Goal: Information Seeking & Learning: Check status

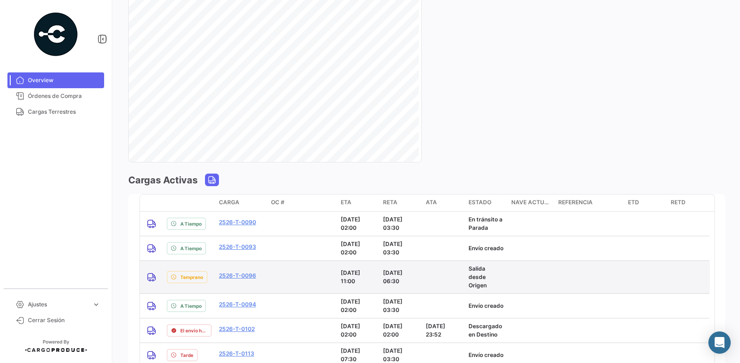
scroll to position [744, 0]
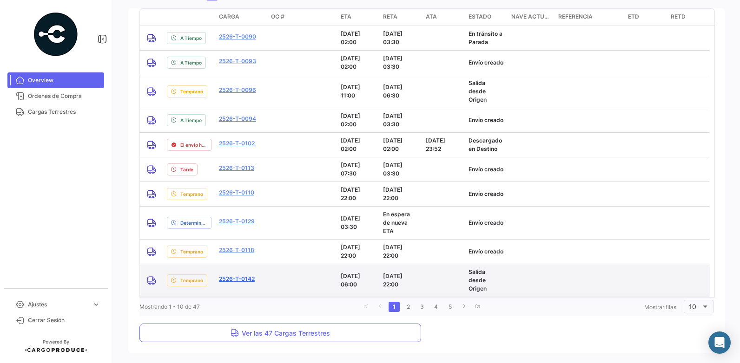
click at [243, 275] on link "2526-T-0142" at bounding box center [237, 279] width 36 height 8
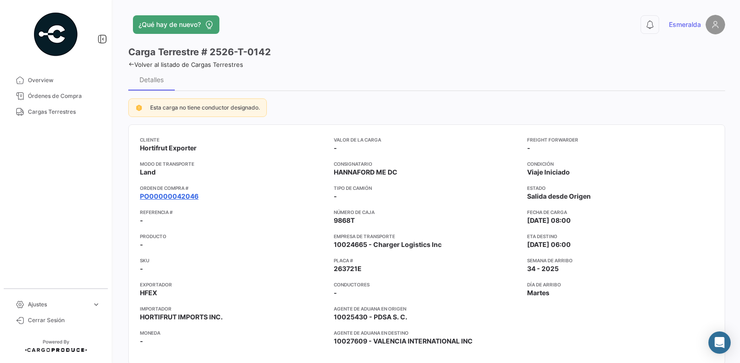
click at [175, 197] on link "PO00000042046" at bounding box center [169, 196] width 59 height 9
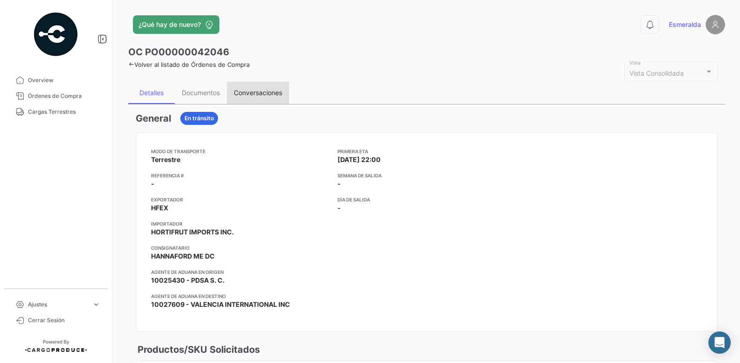
click at [257, 94] on div "Conversaciones" at bounding box center [258, 93] width 48 height 8
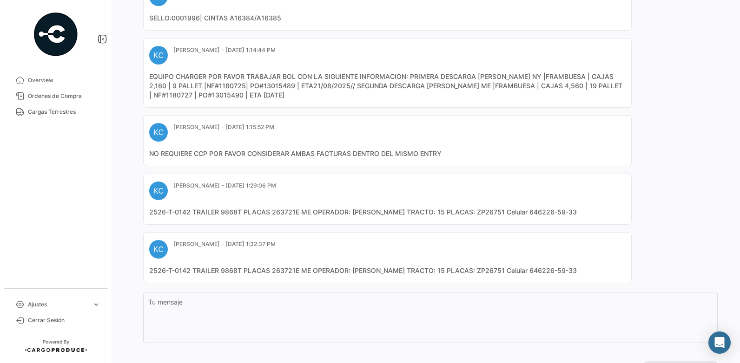
scroll to position [328, 0]
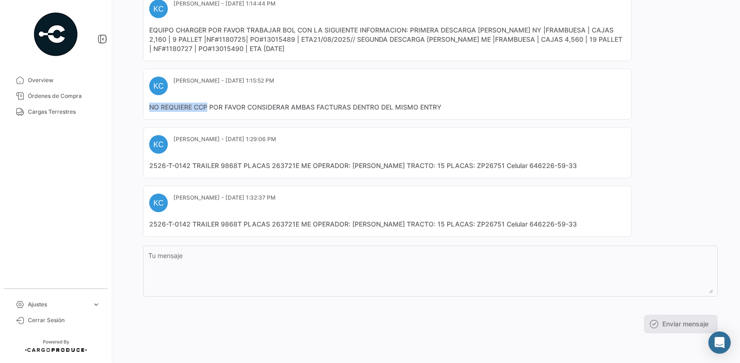
drag, startPoint x: 207, startPoint y: 106, endPoint x: 142, endPoint y: 110, distance: 65.1
click at [142, 110] on app-po-activity "Unirse a la conversación PA [PERSON_NAME] - [DATE] 12:07:16 PM OC Creada AS [PE…" at bounding box center [427, 58] width 582 height 549
click at [332, 325] on div "Enviar mensaje" at bounding box center [430, 324] width 574 height 19
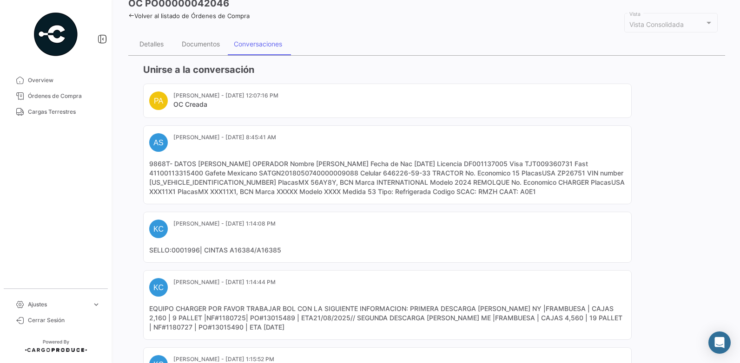
scroll to position [0, 0]
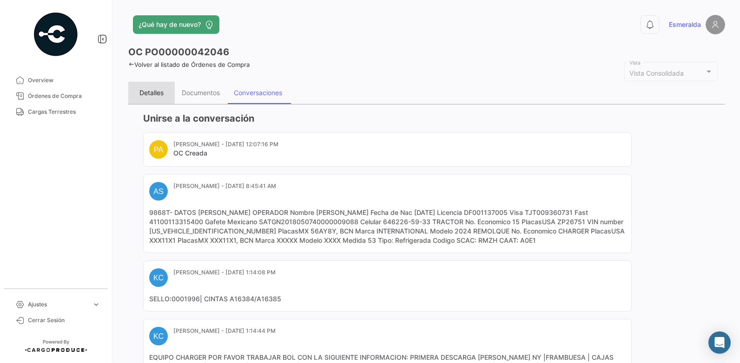
drag, startPoint x: 151, startPoint y: 93, endPoint x: 162, endPoint y: 93, distance: 11.2
click at [151, 93] on div "Detalles" at bounding box center [151, 93] width 24 height 8
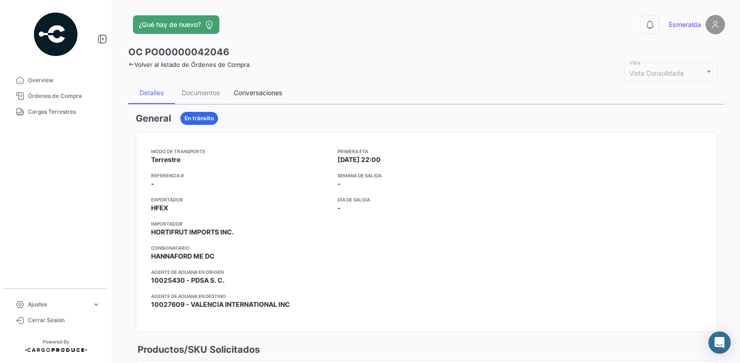
click at [258, 91] on div "Conversaciones" at bounding box center [258, 93] width 48 height 8
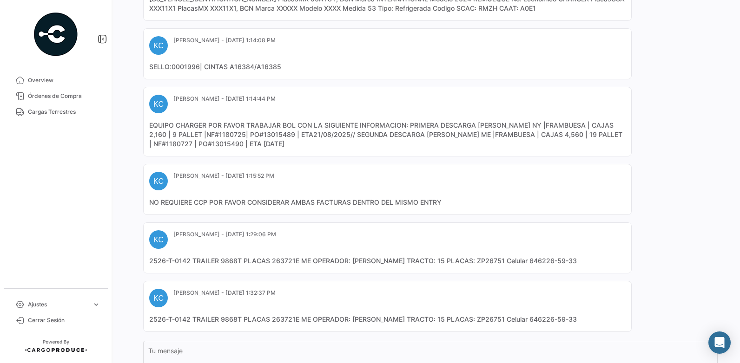
scroll to position [325, 0]
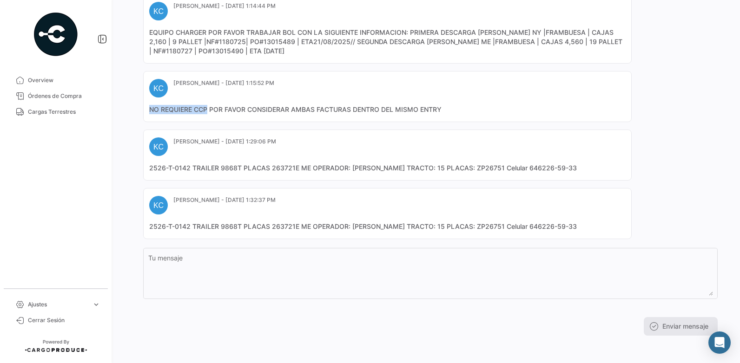
drag, startPoint x: 206, startPoint y: 110, endPoint x: 119, endPoint y: 108, distance: 86.9
click at [119, 108] on div "¿Qué hay de nuevo? 0 Esmeralda OC PO00000042046 Volver al listado de Órdenes de…" at bounding box center [426, 181] width 627 height 363
copy mat-card-content "NO REQUIERE CCP"
